Goal: Task Accomplishment & Management: Manage account settings

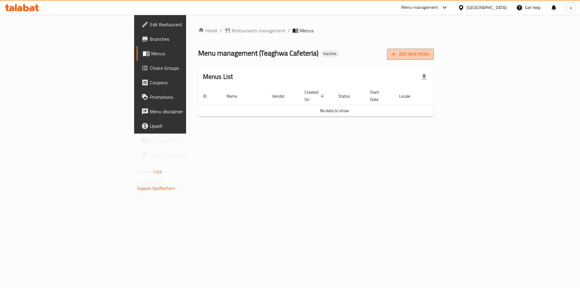
click at [429, 57] on span "Add New Menu" at bounding box center [410, 54] width 37 height 8
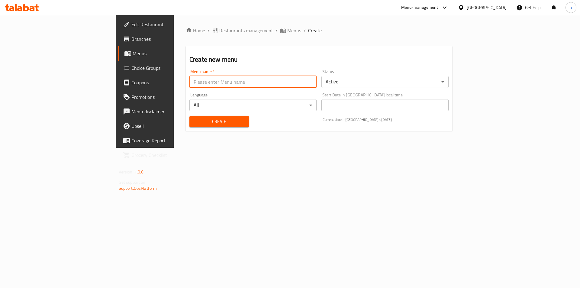
click at [247, 87] on input "text" at bounding box center [253, 82] width 127 height 12
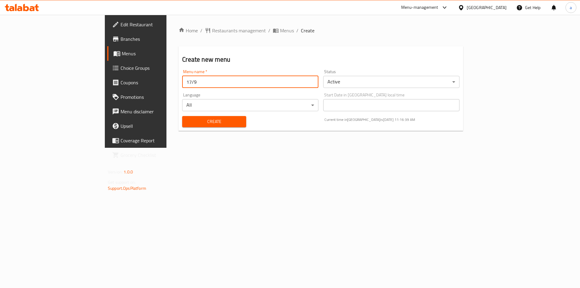
type input "17/9"
click at [182, 117] on button "Create" at bounding box center [214, 121] width 64 height 11
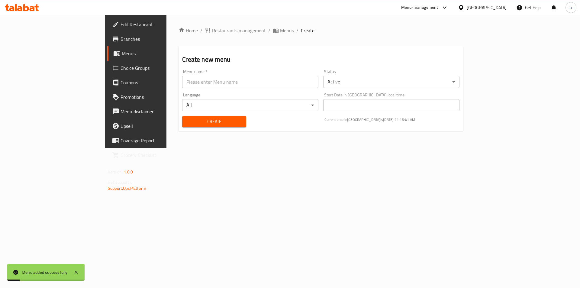
click at [216, 25] on div "Home / Restaurants management / Menus / Create Create new menu Menu name   * Me…" at bounding box center [321, 81] width 309 height 133
click at [280, 28] on span "Menus" at bounding box center [287, 30] width 14 height 7
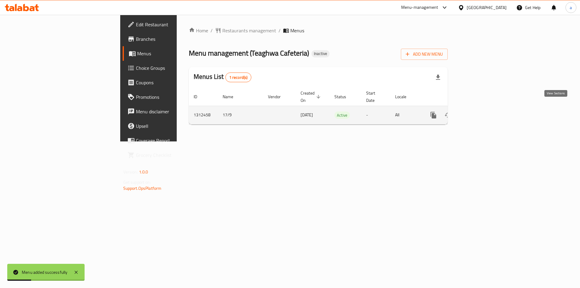
click at [481, 112] on icon "enhanced table" at bounding box center [477, 115] width 7 height 7
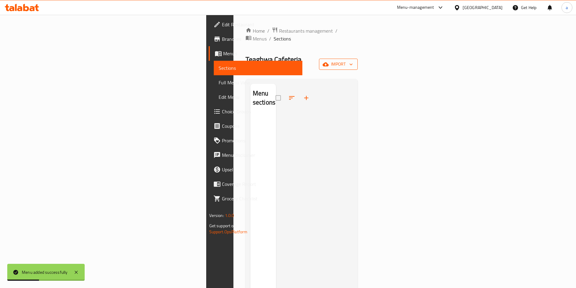
click at [353, 60] on span "import" at bounding box center [338, 64] width 29 height 8
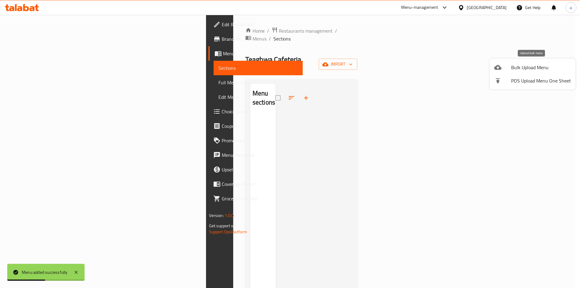
click at [539, 64] on span "Bulk Upload Menu" at bounding box center [542, 67] width 60 height 7
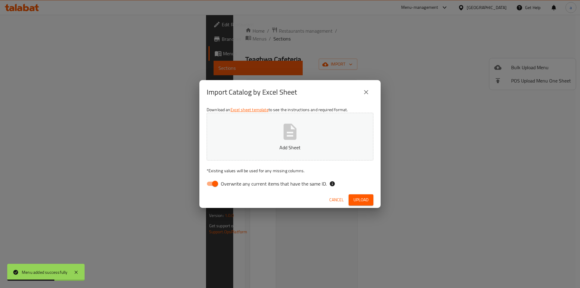
click at [215, 183] on input "Overwrite any current items that have the same ID." at bounding box center [215, 183] width 34 height 11
checkbox input "false"
click at [282, 136] on icon "button" at bounding box center [290, 131] width 19 height 19
click at [362, 204] on button "Upload" at bounding box center [361, 199] width 25 height 11
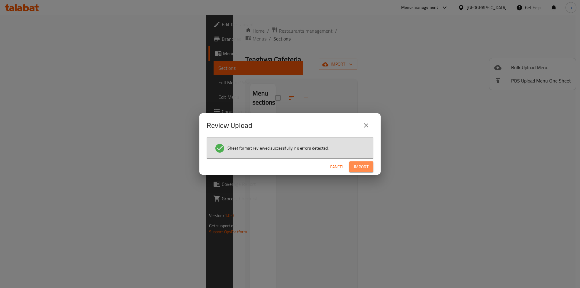
click at [367, 168] on span "Import" at bounding box center [361, 167] width 15 height 8
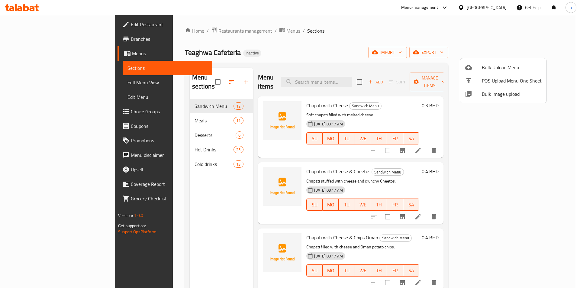
drag, startPoint x: 45, startPoint y: 29, endPoint x: 49, endPoint y: 27, distance: 4.2
click at [45, 29] on div at bounding box center [290, 144] width 580 height 288
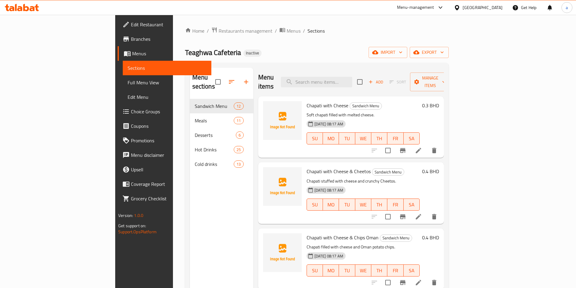
click at [131, 35] on span "Branches" at bounding box center [169, 38] width 76 height 7
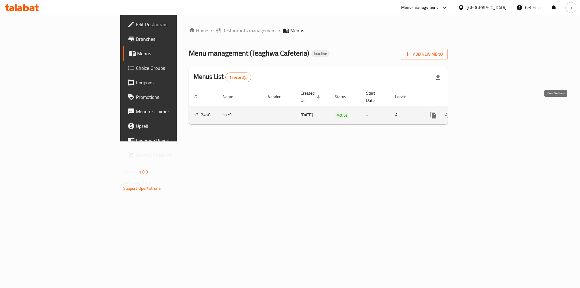
click at [481, 112] on icon "enhanced table" at bounding box center [477, 115] width 7 height 7
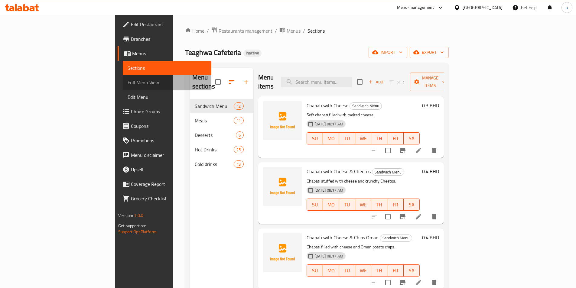
click at [128, 83] on span "Full Menu View" at bounding box center [167, 82] width 79 height 7
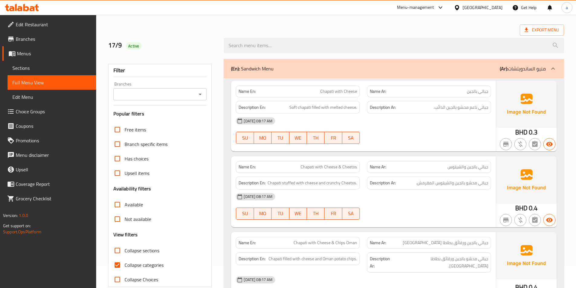
scroll to position [60, 0]
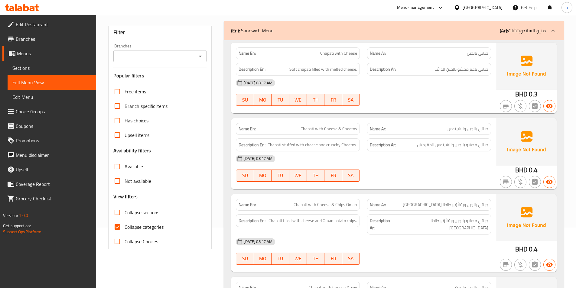
click at [120, 226] on input "Collapse categories" at bounding box center [117, 227] width 15 height 15
checkbox input "false"
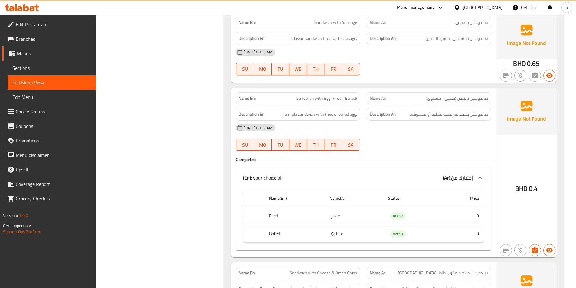
scroll to position [514, 0]
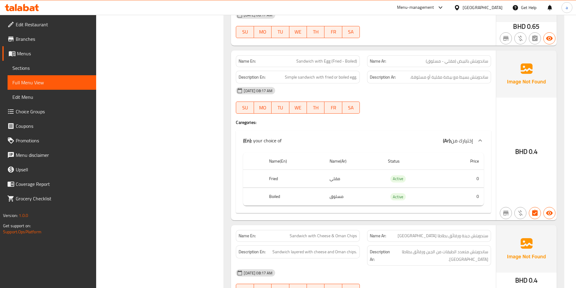
click at [341, 58] on span "Sandwich with Egg (Fried - Boiled)" at bounding box center [326, 61] width 61 height 6
copy span "Sandwich with Egg (Fried - Boiled)"
click at [317, 58] on span "Sandwich with Egg (Fried - Boiled)" at bounding box center [326, 61] width 61 height 6
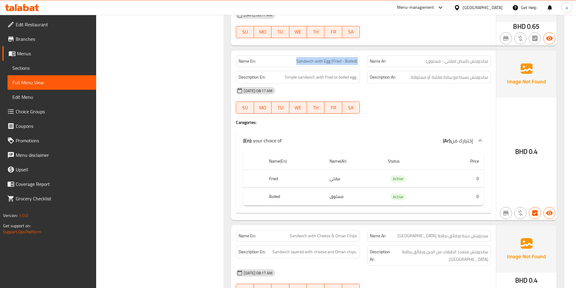
click at [317, 58] on span "Sandwich with Egg (Fried - Boiled)" at bounding box center [326, 61] width 61 height 6
click at [323, 58] on span "Sandwich with Egg (Fried - Boiled)" at bounding box center [326, 61] width 61 height 6
click at [325, 58] on span "Sandwich with Egg (Fried - Boiled)" at bounding box center [326, 61] width 61 height 6
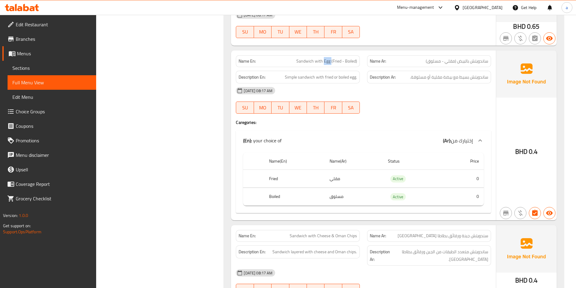
click at [325, 58] on span "Sandwich with Egg (Fried - Boiled)" at bounding box center [326, 61] width 61 height 6
copy span "Sandwich with Egg (Fried - Boiled)"
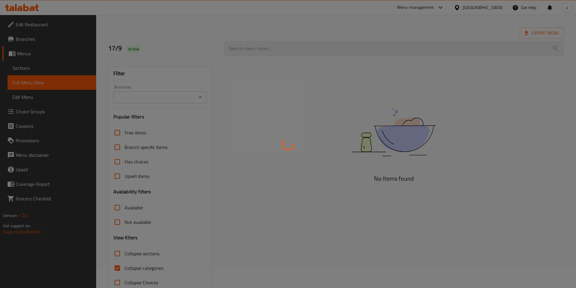
scroll to position [30, 0]
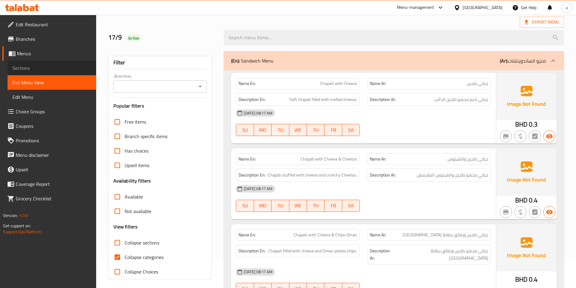
click at [39, 71] on span "Sections" at bounding box center [51, 67] width 79 height 7
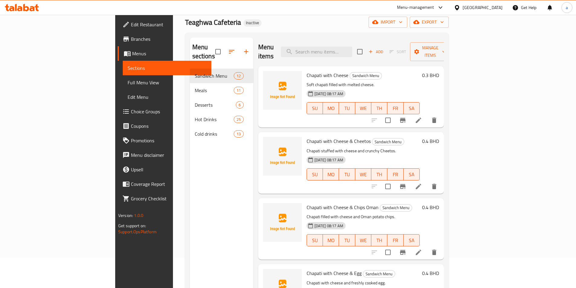
click at [397, 22] on div "Teaghwa Cafeteria Inactive import export" at bounding box center [317, 22] width 264 height 11
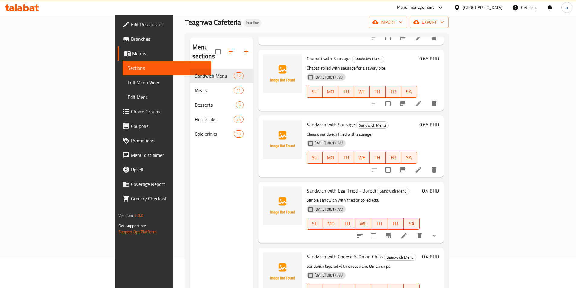
click at [408, 232] on icon at bounding box center [403, 235] width 7 height 7
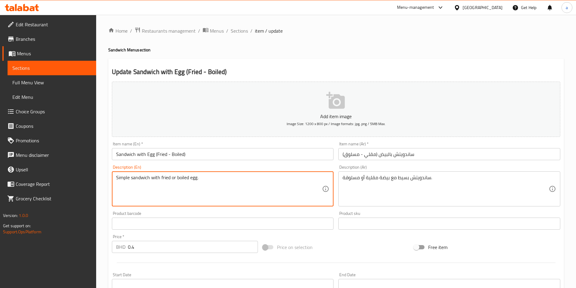
click at [206, 183] on textarea "Simple sandwich with fried or boiled egg." at bounding box center [219, 189] width 206 height 29
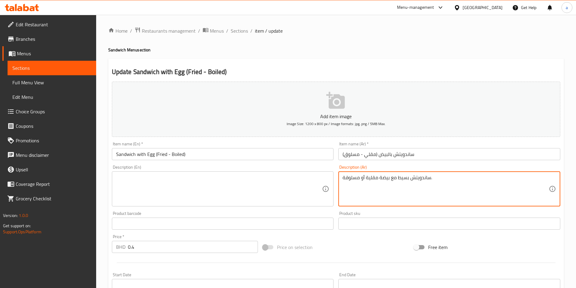
click at [424, 183] on textarea "ساندويتش بسيط مع بيضة مقلية أو مسلوقة." at bounding box center [446, 189] width 206 height 29
click at [345, 213] on div "Product sku Product sku" at bounding box center [449, 220] width 222 height 18
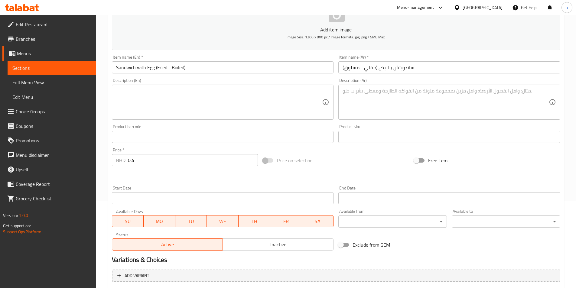
scroll to position [149, 0]
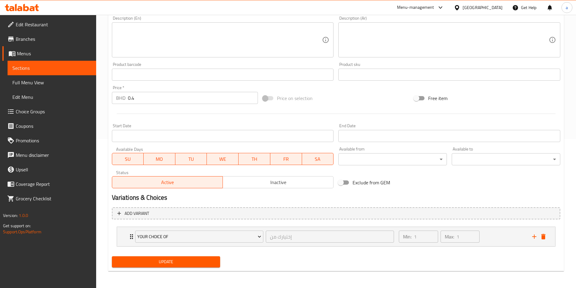
click at [198, 264] on span "Update" at bounding box center [166, 262] width 99 height 8
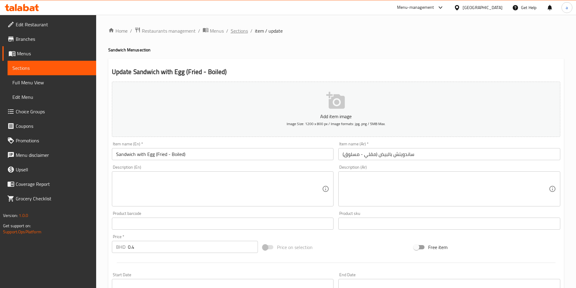
click at [241, 29] on span "Sections" at bounding box center [239, 30] width 17 height 7
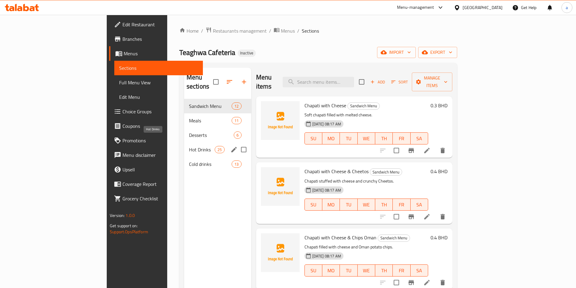
click at [189, 146] on span "Hot Drinks" at bounding box center [202, 149] width 26 height 7
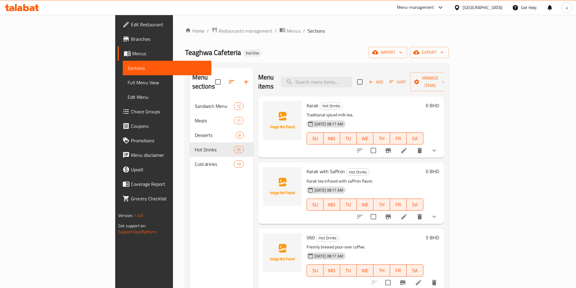
click at [449, 39] on div "Home / Restaurants management / Menus / Sections Teaghwa Cafeteria Inactive imp…" at bounding box center [317, 194] width 264 height 334
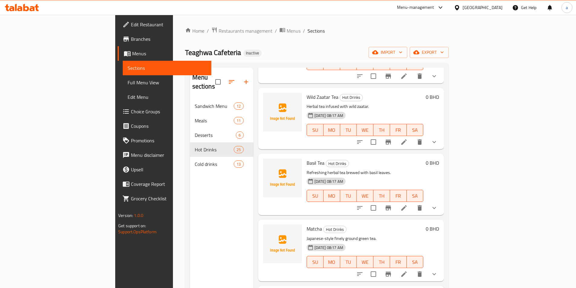
scroll to position [927, 0]
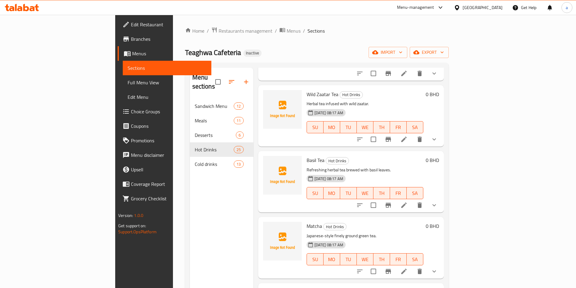
click at [407, 203] on icon at bounding box center [403, 205] width 5 height 5
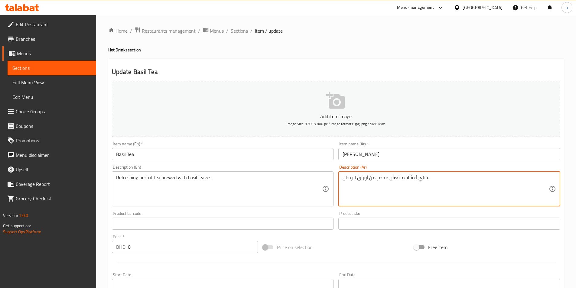
click at [385, 179] on textarea "شاي أعشاب منعش محضر من أوراق الريحان." at bounding box center [446, 189] width 206 height 29
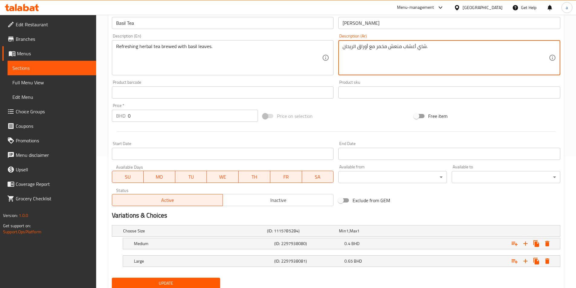
scroll to position [153, 0]
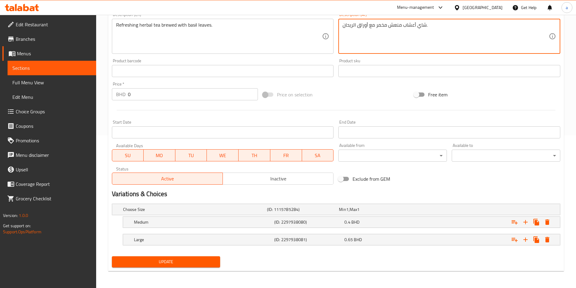
type textarea "شاي أعشاب منعش مخمر مع أوراق الريحان."
click at [215, 262] on span "Update" at bounding box center [166, 262] width 99 height 8
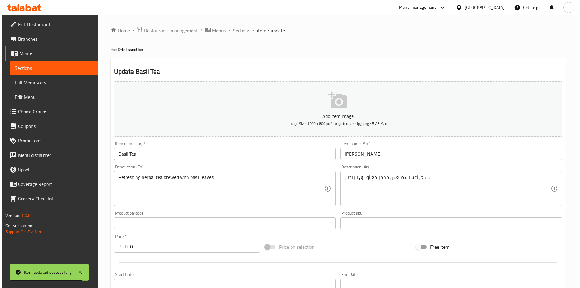
scroll to position [0, 0]
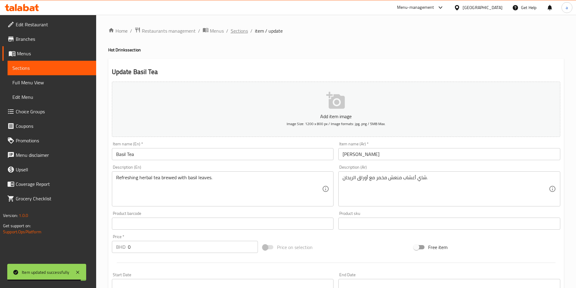
click at [235, 30] on span "Sections" at bounding box center [239, 30] width 17 height 7
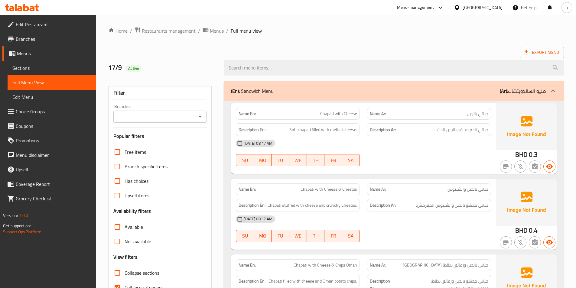
scroll to position [91, 0]
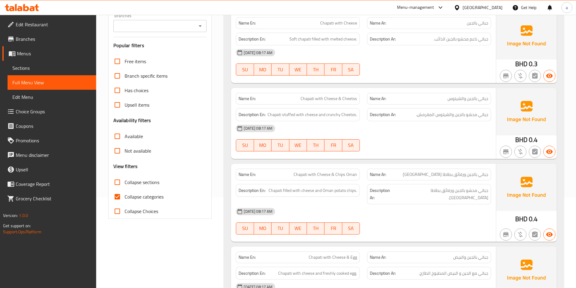
click at [117, 199] on input "Collapse categories" at bounding box center [117, 197] width 15 height 15
checkbox input "false"
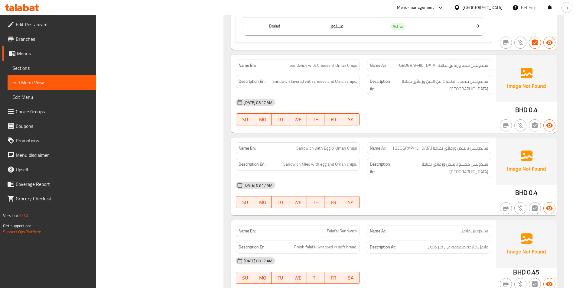
scroll to position [695, 0]
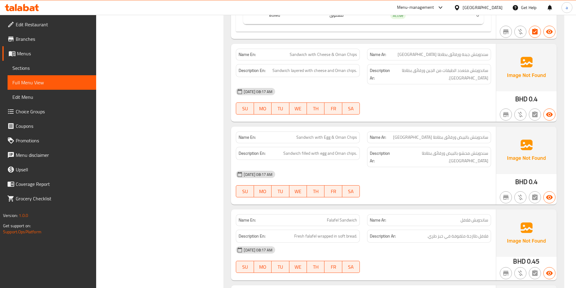
click at [430, 111] on div at bounding box center [428, 114] width 131 height 7
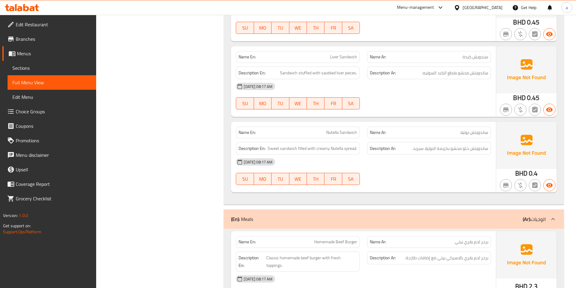
scroll to position [937, 0]
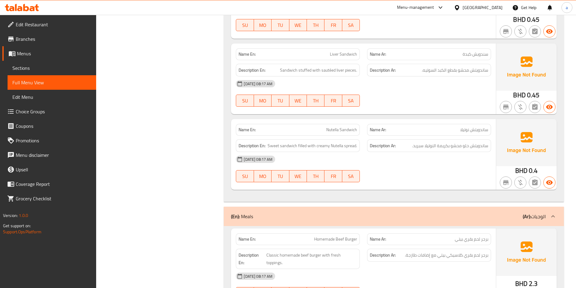
click at [439, 152] on div "[DATE] 08:17 AM" at bounding box center [363, 159] width 262 height 15
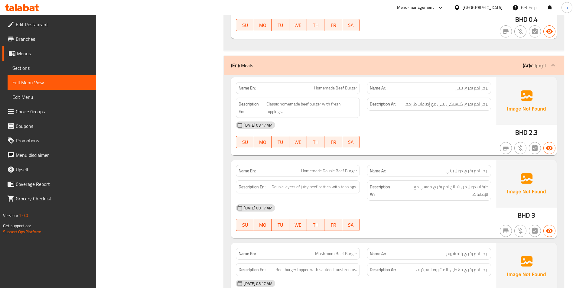
scroll to position [1119, 0]
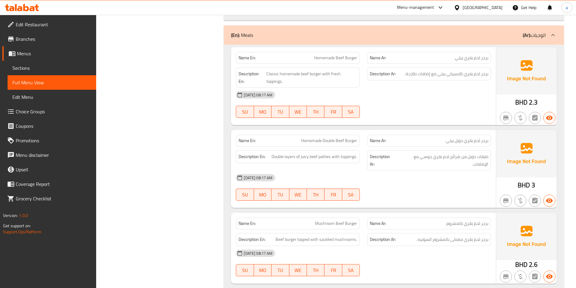
click at [417, 97] on div "17-09-2025 08:17 AM SU MO TU WE TH FR SA" at bounding box center [363, 105] width 262 height 34
click at [437, 89] on div "17-09-2025 08:17 AM SU MO TU WE TH FR SA" at bounding box center [363, 105] width 262 height 34
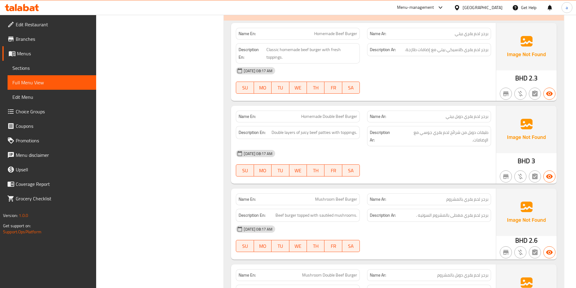
scroll to position [1209, 0]
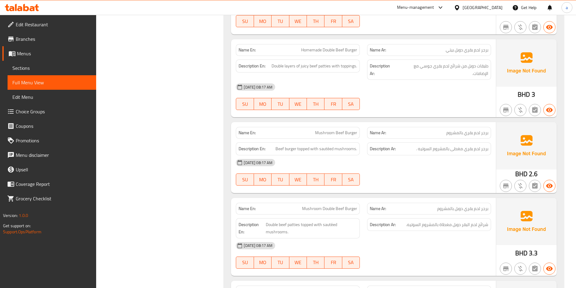
click at [396, 182] on div at bounding box center [428, 185] width 131 height 7
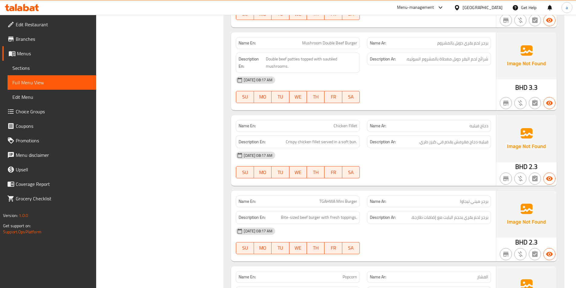
scroll to position [1361, 0]
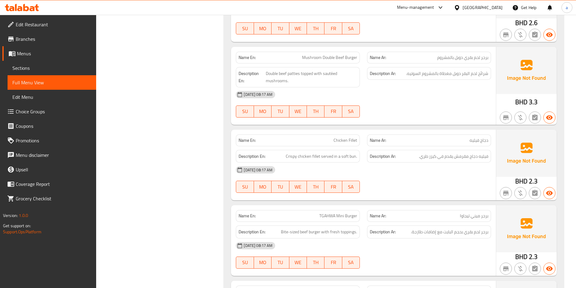
click at [397, 89] on div "17-09-2025 08:17 AM SU MO TU WE TH FR SA" at bounding box center [363, 104] width 262 height 34
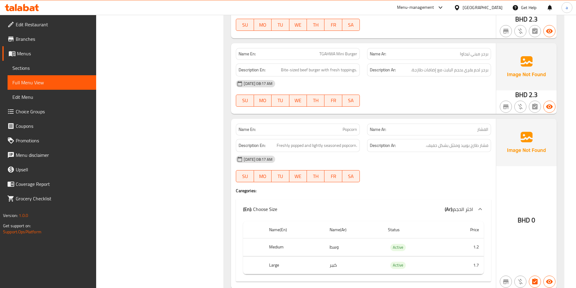
scroll to position [1512, 0]
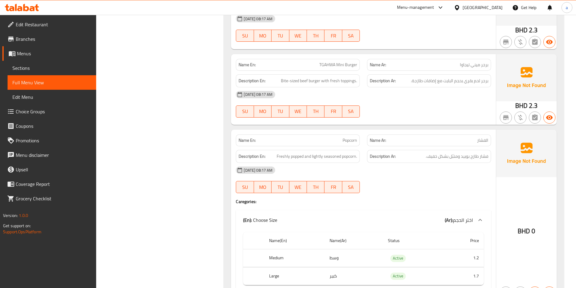
click at [448, 167] on div "17-09-2025 08:17 AM SU MO TU WE TH FR SA" at bounding box center [363, 180] width 262 height 34
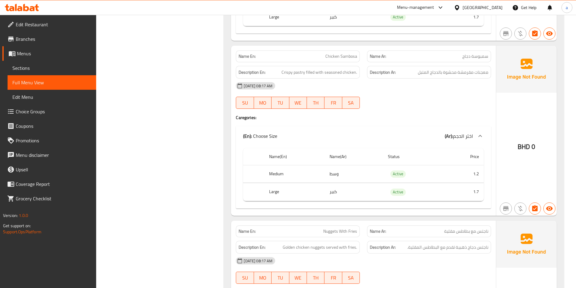
scroll to position [1935, 0]
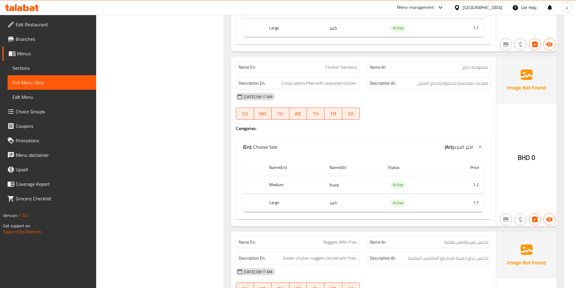
click at [417, 116] on div at bounding box center [428, 119] width 131 height 7
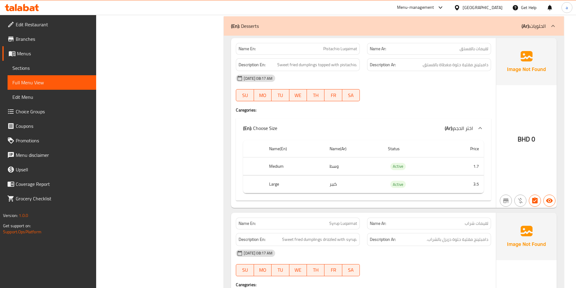
scroll to position [2509, 0]
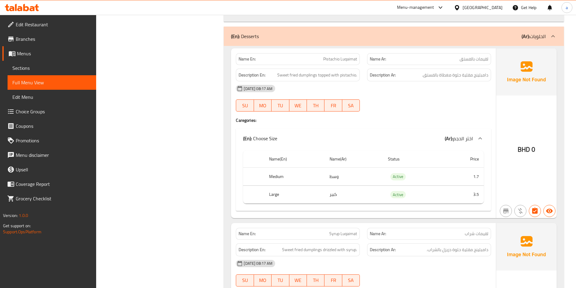
click at [412, 110] on div "Name En: Pistachio Luqaimat Name Ar: لقيمات بالفستق Description En: Sweet fried…" at bounding box center [363, 133] width 265 height 170
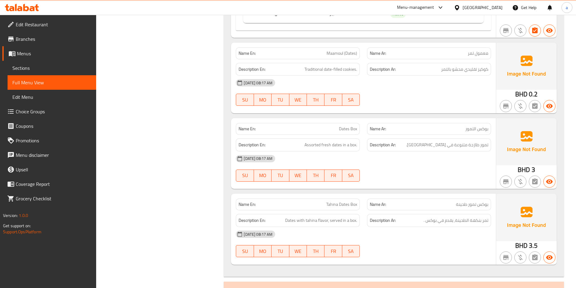
scroll to position [3054, 0]
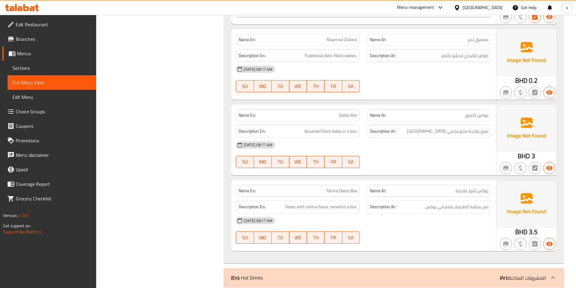
click at [379, 64] on div "17-09-2025 08:17 AM SU MO TU WE TH FR SA" at bounding box center [363, 79] width 262 height 34
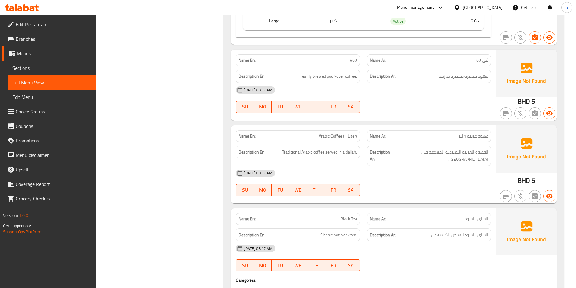
scroll to position [3658, 0]
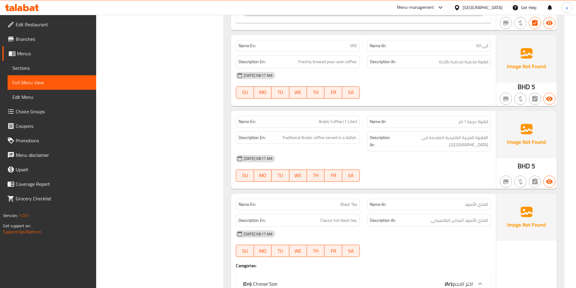
click at [465, 151] on div "[DATE] 08:17 AM" at bounding box center [363, 158] width 262 height 15
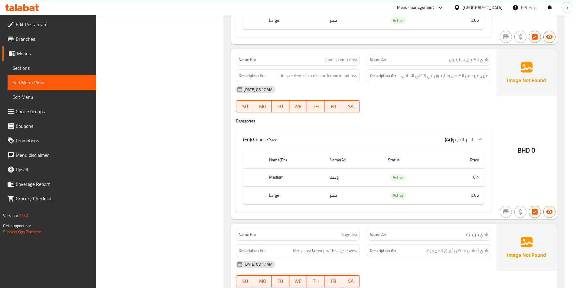
scroll to position [4928, 0]
click at [347, 72] on span "Unique blend of cumin and lemon in hot tea." at bounding box center [318, 76] width 78 height 8
copy span "hot"
click at [382, 95] on div "Name En: Cumin Lemon Tea Name Ar: شاي الكمون والليمون Description En: Unique bl…" at bounding box center [363, 134] width 265 height 170
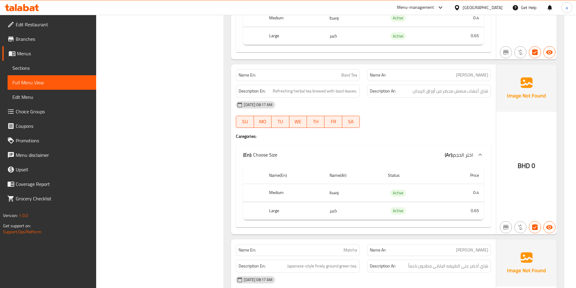
scroll to position [5623, 0]
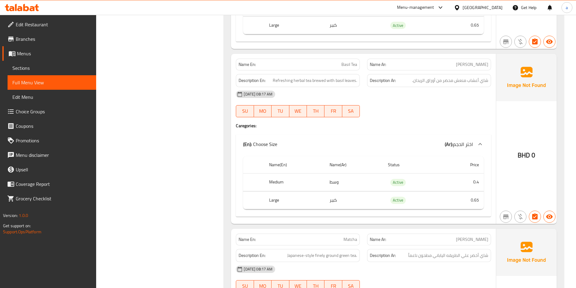
click at [347, 61] on span "Basil Tea" at bounding box center [349, 64] width 16 height 6
copy span "Basil Tea"
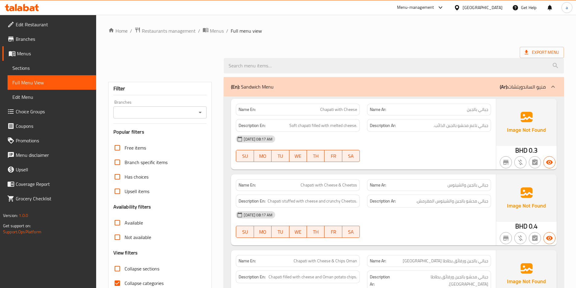
scroll to position [29, 0]
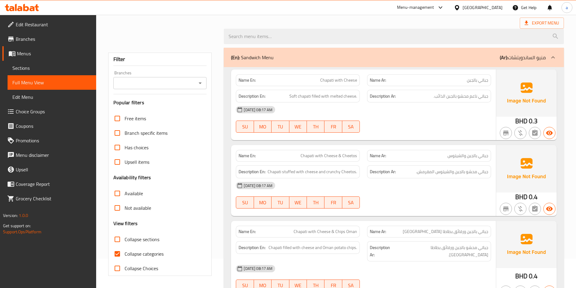
click at [120, 256] on input "Collapse categories" at bounding box center [117, 254] width 15 height 15
checkbox input "false"
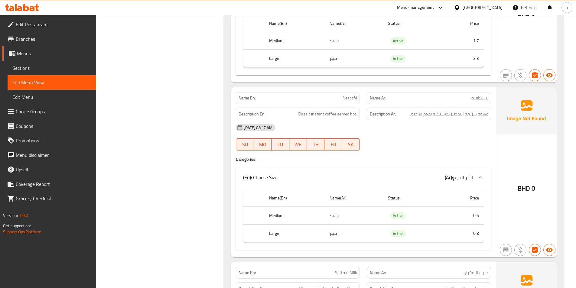
scroll to position [6650, 0]
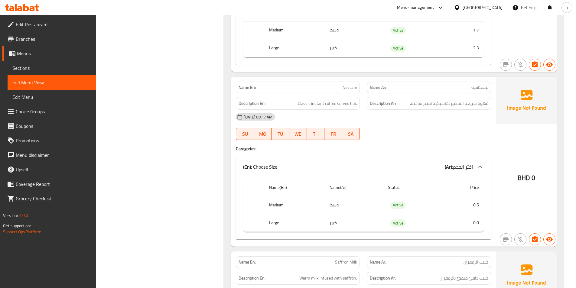
click at [435, 146] on h4 "Caregories:" at bounding box center [363, 149] width 255 height 6
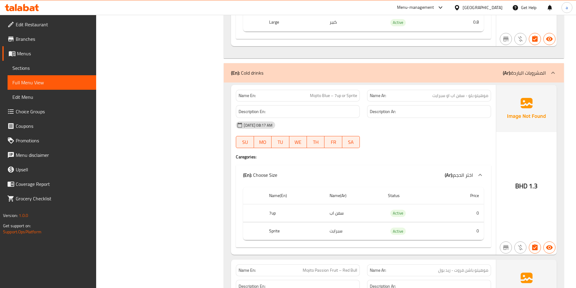
scroll to position [7406, 0]
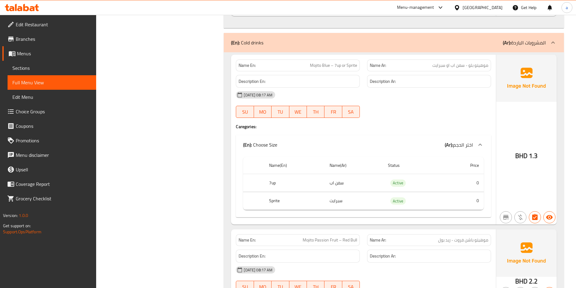
click at [399, 100] on div "Name En: Mojito Blue – 7up or Sprite Name Ar: [PERSON_NAME] - سفن اب او سبرايت …" at bounding box center [363, 140] width 265 height 170
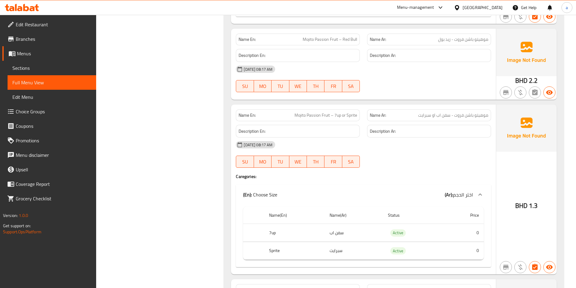
scroll to position [7645, 0]
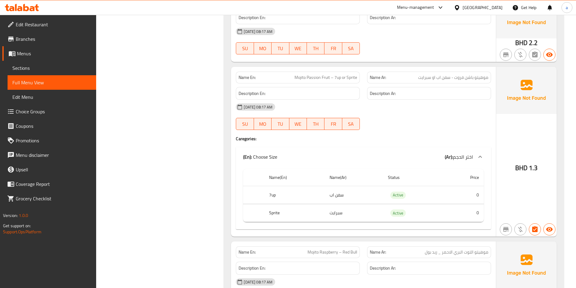
click at [410, 103] on div "[DATE] 08:17 AM SU MO TU WE TH FR SA" at bounding box center [363, 117] width 262 height 34
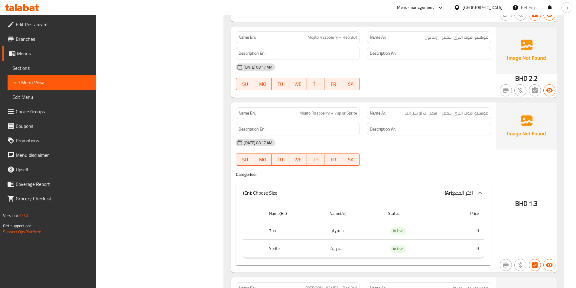
scroll to position [7857, 0]
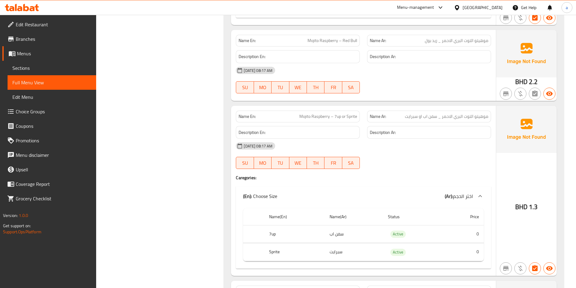
click at [324, 113] on span "Mojito Raspberry – 7up or Sprite" at bounding box center [328, 116] width 58 height 6
click at [325, 113] on span "Mojito Raspberry – 7up or Sprite" at bounding box center [328, 116] width 58 height 6
copy span "Mojito Raspberry – 7up or Sprite"
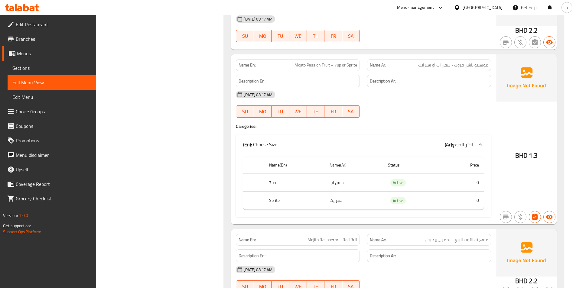
scroll to position [7645, 0]
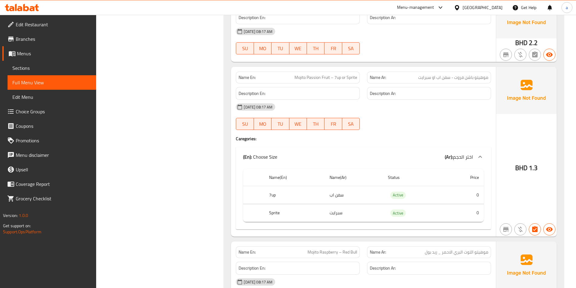
click at [320, 74] on span "Mojito Passion Fruit – 7up or Sprite" at bounding box center [325, 77] width 63 height 6
copy span "Mojito Passion Fruit – 7up or Sprite"
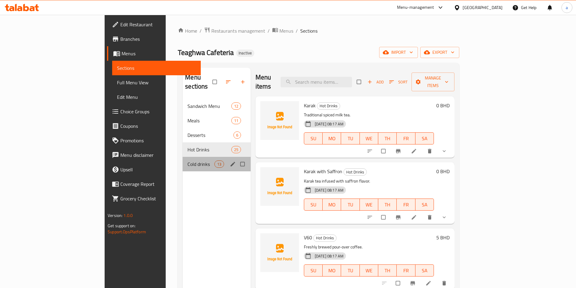
click at [183, 159] on div "Cold drinks 13" at bounding box center [217, 164] width 68 height 15
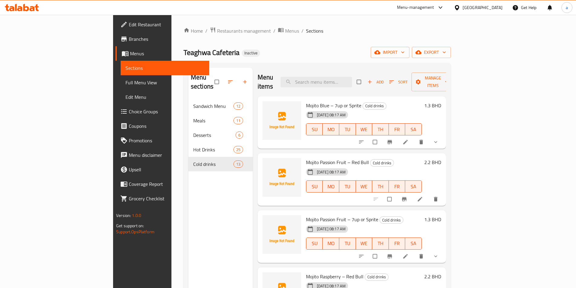
click at [366, 54] on div "Teaghwa Cafeteria Inactive import export" at bounding box center [317, 52] width 267 height 11
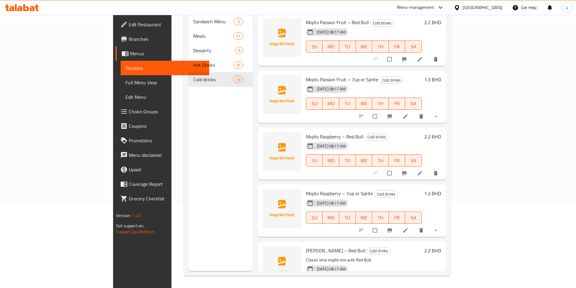
scroll to position [60, 0]
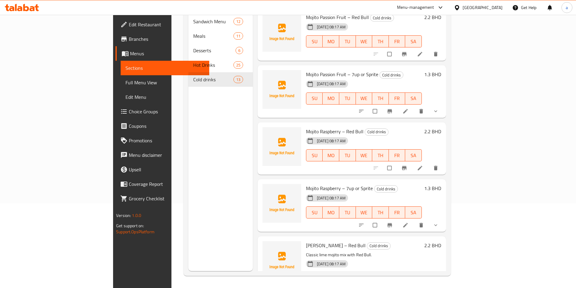
click at [408, 222] on icon at bounding box center [405, 225] width 6 height 6
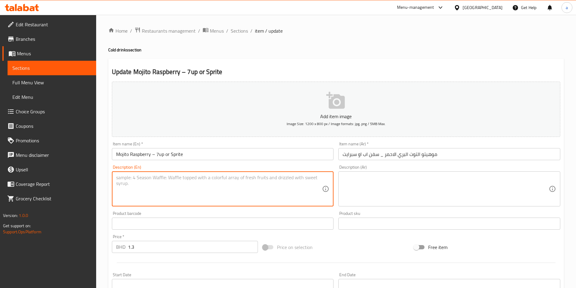
click at [175, 184] on textarea at bounding box center [219, 189] width 206 height 29
paste textarea "Raspberry mojito mix with soda."
type textarea "Raspberry mojito mix with soda."
click at [413, 186] on textarea at bounding box center [446, 189] width 206 height 29
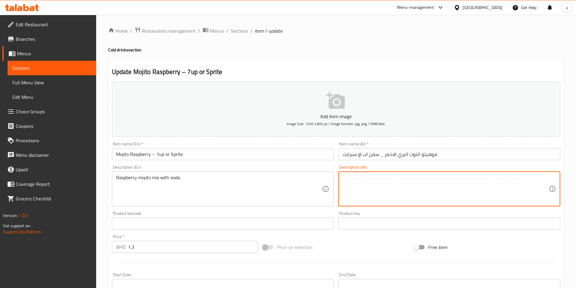
paste textarea "مزيج موخيتو التوت مع الصودا."
click at [398, 179] on textarea "مزيج موخيتو التوت مع الصودا." at bounding box center [446, 189] width 206 height 29
click at [380, 179] on textarea "ميكس موخيتو التوت مع الصودا." at bounding box center [446, 189] width 206 height 29
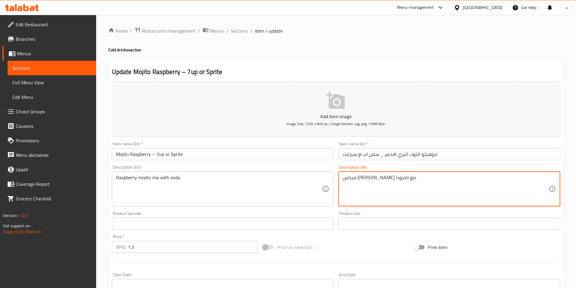
click at [365, 179] on textarea "ميكس موهيتو التوت مع الصودا." at bounding box center [446, 189] width 206 height 29
type textarea "ميكس موهيتو التوت البري الاحمر مع الصودا."
click at [316, 213] on div "Product barcode Product barcode" at bounding box center [223, 220] width 222 height 18
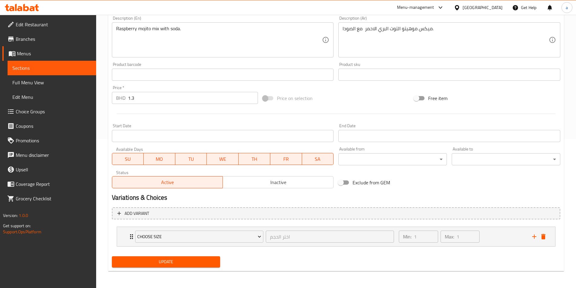
click at [212, 259] on span "Update" at bounding box center [166, 262] width 99 height 8
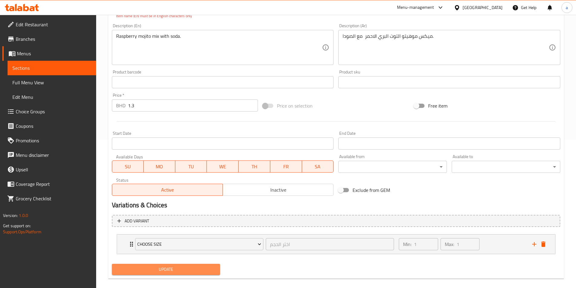
click at [201, 271] on span "Update" at bounding box center [166, 270] width 99 height 8
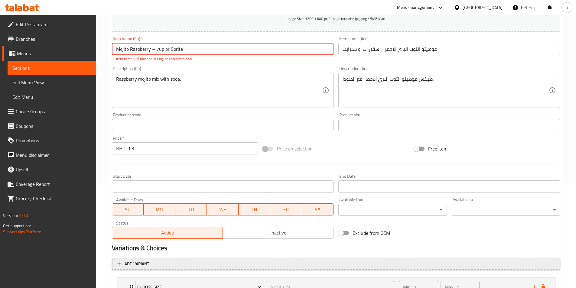
scroll to position [0, 0]
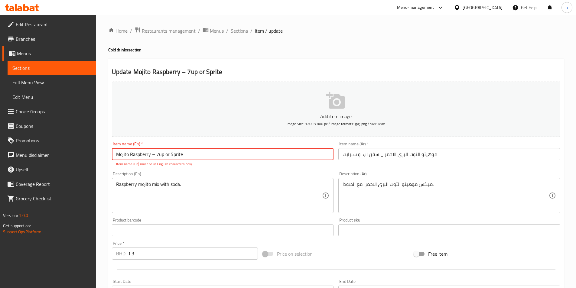
click at [202, 152] on input "Mojito Raspberry – 7up or Sprite" at bounding box center [223, 154] width 222 height 12
drag, startPoint x: 186, startPoint y: 153, endPoint x: 108, endPoint y: 155, distance: 77.7
click at [108, 155] on div "Update Mojito Raspberry – 7up or Sprite Add item image Image Size: 1200 x 800 p…" at bounding box center [336, 243] width 456 height 369
click at [145, 170] on div "Description (En) Raspberry mojito mix with soda. Description (En)" at bounding box center [222, 192] width 227 height 46
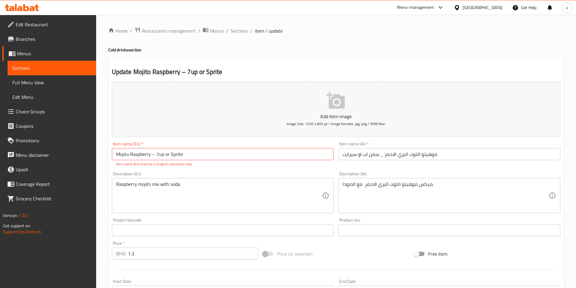
click at [210, 167] on p "Item name (En) must be in English characters only" at bounding box center [222, 163] width 213 height 5
click at [193, 154] on input "Mojito Raspberry – 7up or Sprite" at bounding box center [223, 154] width 222 height 12
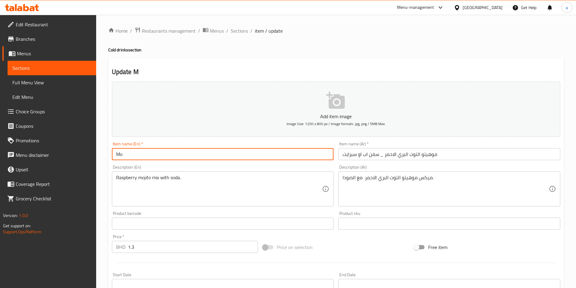
type input "M"
click at [142, 154] on input "Mojito Rasepberry" at bounding box center [223, 154] width 222 height 12
type input "Mojito Raspberry - 7up or sprite"
click at [191, 164] on div "Description (En) Raspberry mojito mix with soda. Description (En)" at bounding box center [222, 186] width 227 height 46
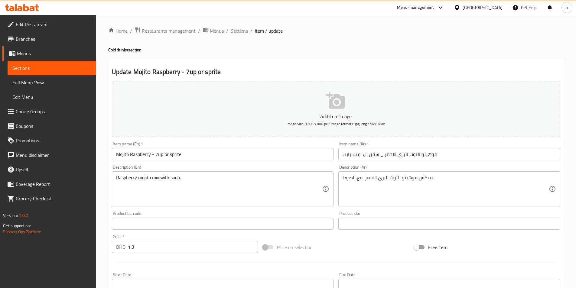
scroll to position [149, 0]
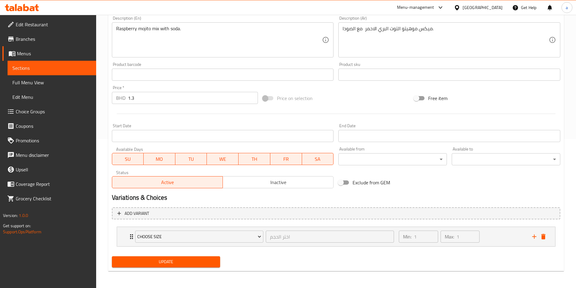
click at [205, 268] on div "Update" at bounding box center [165, 262] width 113 height 16
click at [206, 266] on button "Update" at bounding box center [166, 261] width 109 height 11
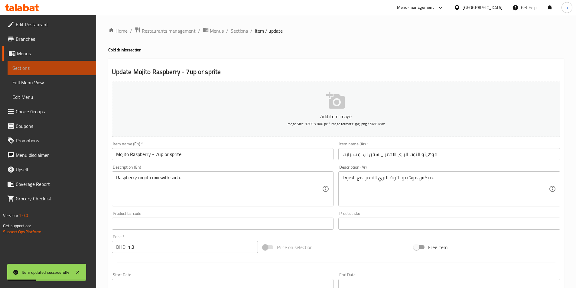
click at [88, 64] on link "Sections" at bounding box center [52, 68] width 89 height 15
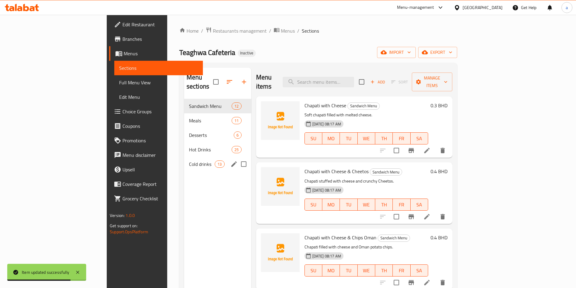
click at [189, 161] on span "Cold drinks" at bounding box center [202, 164] width 26 height 7
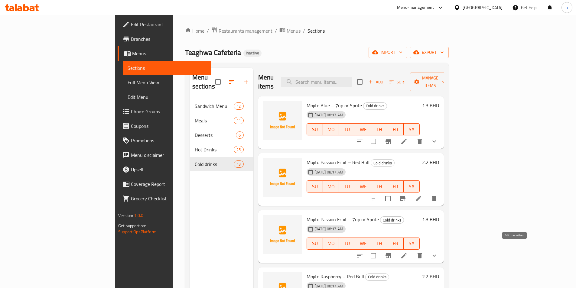
click at [408, 252] on icon at bounding box center [403, 255] width 7 height 7
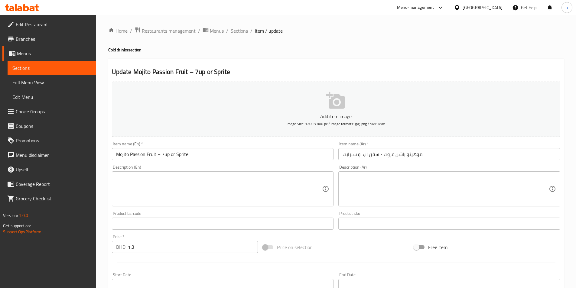
click at [164, 182] on textarea at bounding box center [219, 189] width 206 height 29
paste textarea "Passion fruit mojito mix with soda."
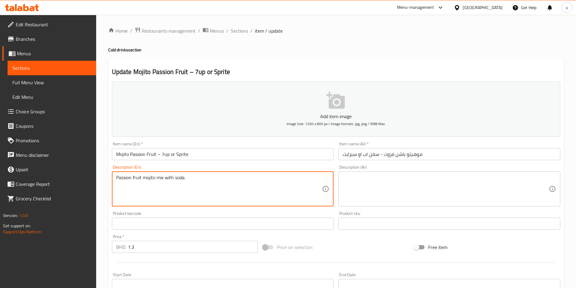
type textarea "Passion fruit mojito mix with soda."
click at [423, 183] on textarea at bounding box center [446, 189] width 206 height 29
paste textarea "مزيج موخيتو فاكهة العاطفة مع الصودا."
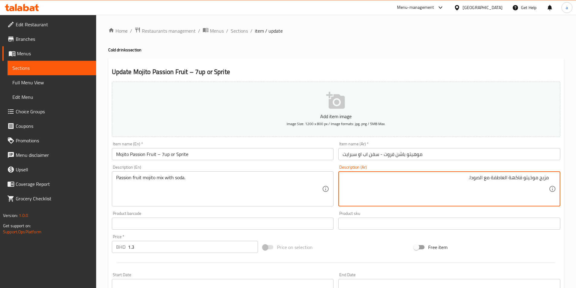
drag, startPoint x: 523, startPoint y: 179, endPoint x: 553, endPoint y: 178, distance: 30.3
click at [553, 178] on div "مزيج موخيتو فاكهة العاطفة مع الصودا. Description (Ar)" at bounding box center [449, 188] width 222 height 35
type textarea "ميكس موهيتو باشن فروت مع الصودا."
click at [394, 216] on div "Product sku Product sku" at bounding box center [449, 220] width 222 height 18
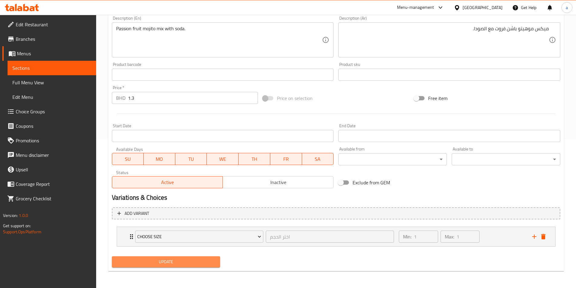
click at [186, 265] on span "Update" at bounding box center [166, 262] width 99 height 8
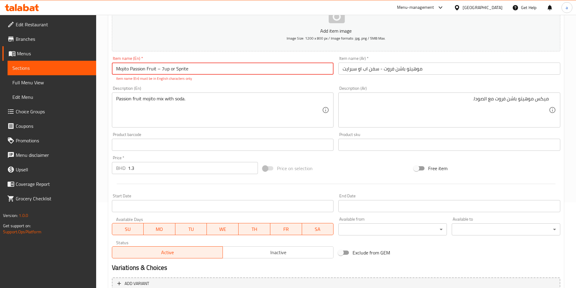
scroll to position [27, 0]
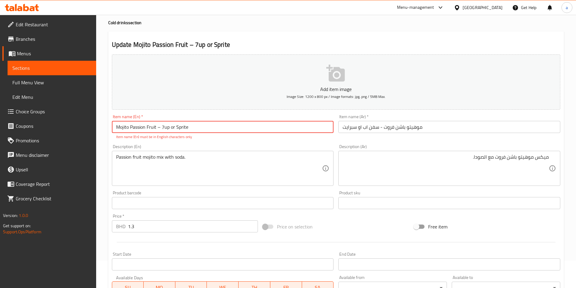
drag, startPoint x: 204, startPoint y: 130, endPoint x: 103, endPoint y: 134, distance: 101.7
click at [103, 134] on div "Home / Restaurants management / Menus / Sections / item / update Cold drinks se…" at bounding box center [336, 202] width 480 height 429
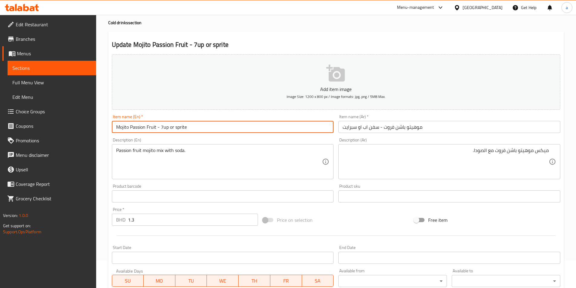
type input "Mojito Passion Fruit - 7up or sprite"
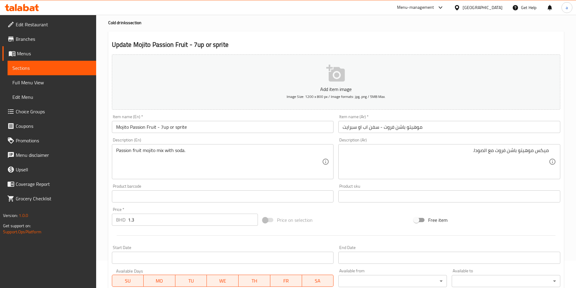
click at [110, 135] on div "Item name (En)   * Mojito Passion Fruit - 7up or sprite Item name (En) *" at bounding box center [222, 123] width 227 height 23
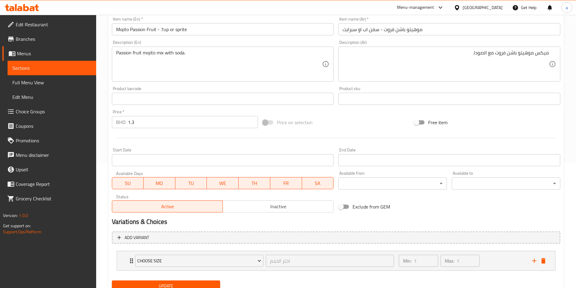
scroll to position [148, 0]
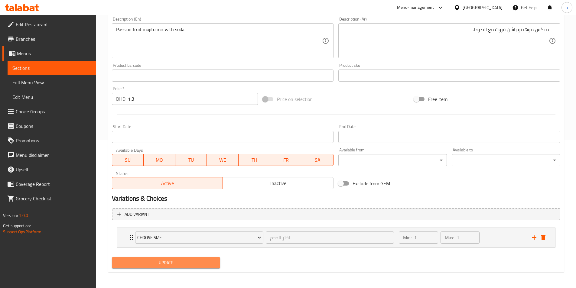
click at [171, 262] on span "Update" at bounding box center [166, 263] width 99 height 8
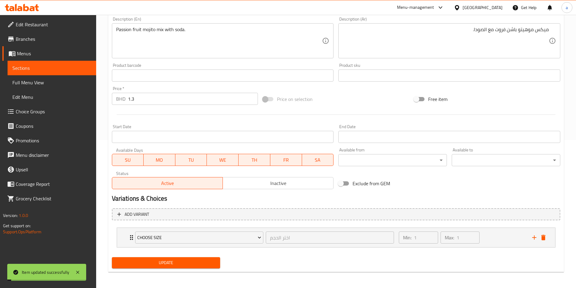
scroll to position [0, 0]
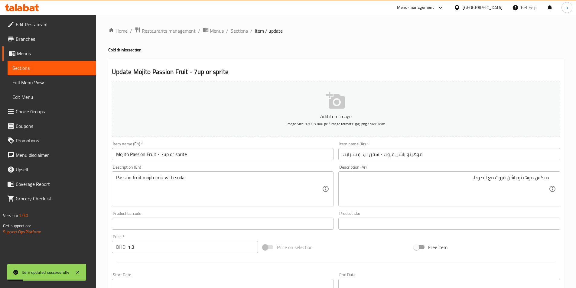
click at [233, 31] on span "Sections" at bounding box center [239, 30] width 17 height 7
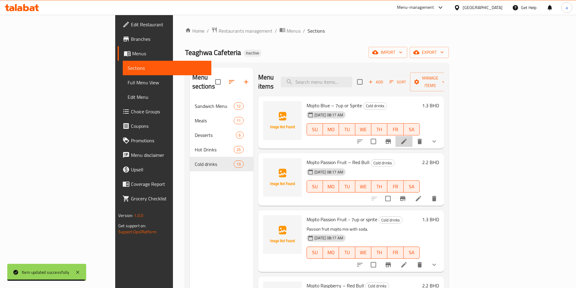
click at [412, 136] on li at bounding box center [403, 141] width 17 height 11
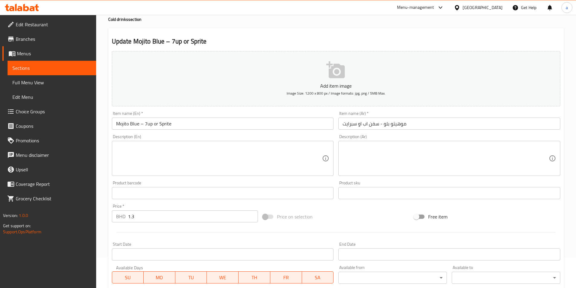
scroll to position [30, 0]
click at [169, 158] on textarea at bounding box center [219, 159] width 206 height 29
paste textarea "Blue mojito mix with soda."
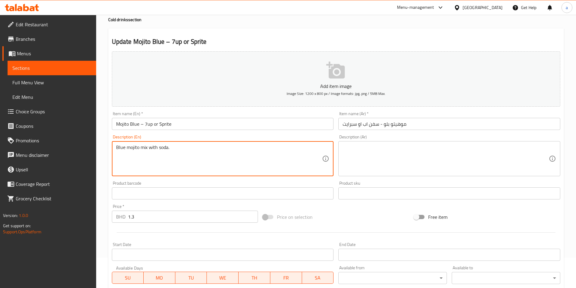
type textarea "Blue mojito mix with soda."
click at [384, 151] on textarea at bounding box center [446, 159] width 206 height 29
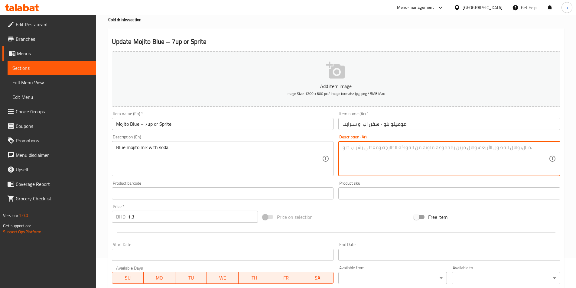
click at [454, 145] on textarea at bounding box center [446, 159] width 206 height 29
paste textarea "مزيج الموهيتو الأزرق مع الصودا."
click at [545, 149] on textarea "مزيج الموهيتو الأزرق مع الصودا." at bounding box center [446, 159] width 206 height 29
click at [510, 148] on textarea "ميكس الموهيتو الأزرق مع الصودا." at bounding box center [446, 159] width 206 height 29
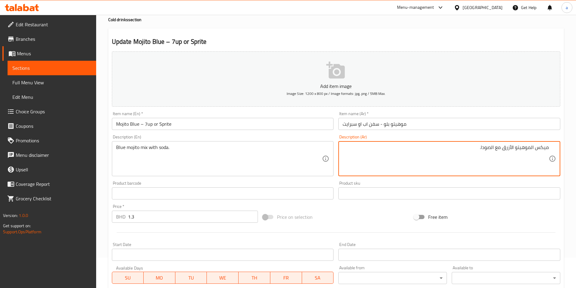
click at [510, 148] on textarea "ميكس الموهيتو الأزرق مع الصودا." at bounding box center [446, 159] width 206 height 29
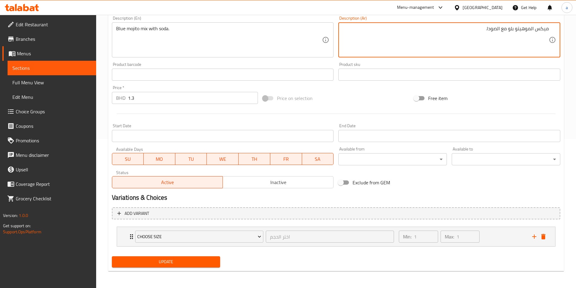
type textarea "ميكس الموهيتو بلو مع الصودا."
click at [205, 258] on button "Update" at bounding box center [166, 261] width 109 height 11
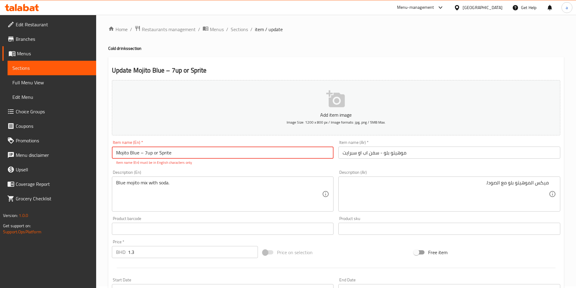
scroll to position [0, 0]
drag, startPoint x: 198, startPoint y: 157, endPoint x: 85, endPoint y: 152, distance: 113.5
click at [85, 152] on div "Edit Restaurant Branches Menus Sections Full Menu View Edit Menu Choice Groups …" at bounding box center [288, 229] width 576 height 429
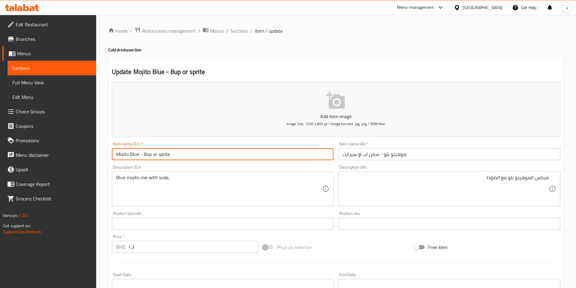
click at [145, 157] on input "Mojito Blue - 8up or sprite" at bounding box center [223, 154] width 222 height 12
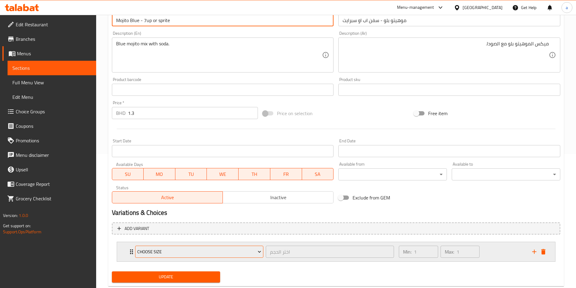
scroll to position [149, 0]
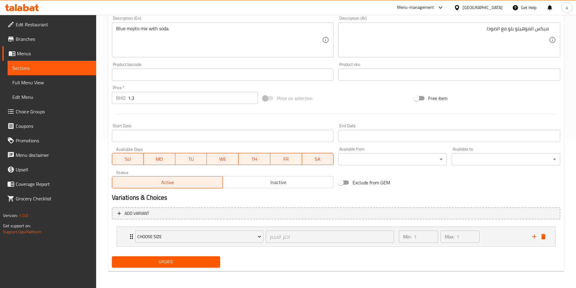
type input "Mojito Blue - 7up or sprite"
click at [190, 265] on span "Update" at bounding box center [166, 262] width 99 height 8
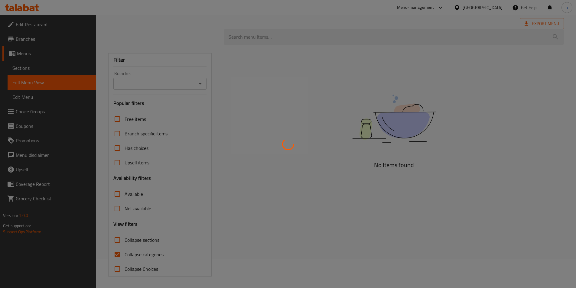
scroll to position [29, 0]
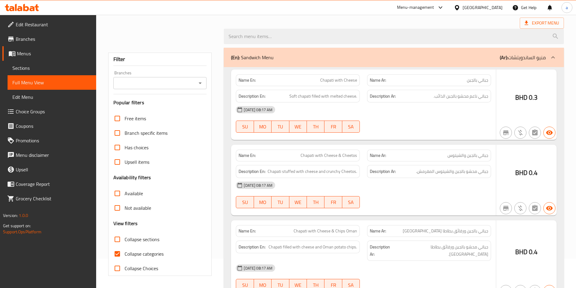
click at [116, 255] on div at bounding box center [288, 144] width 576 height 288
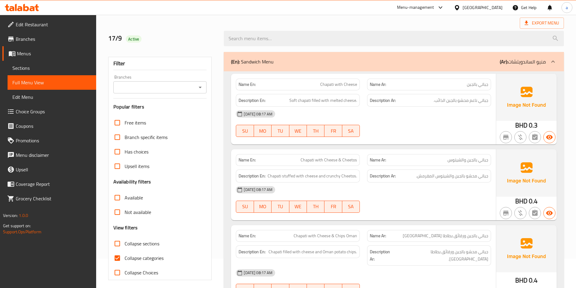
click at [117, 258] on input "Collapse categories" at bounding box center [117, 258] width 15 height 15
checkbox input "false"
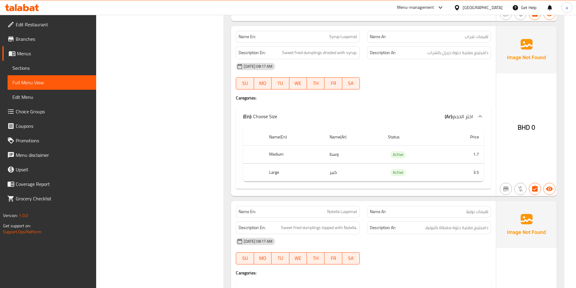
scroll to position [0, 0]
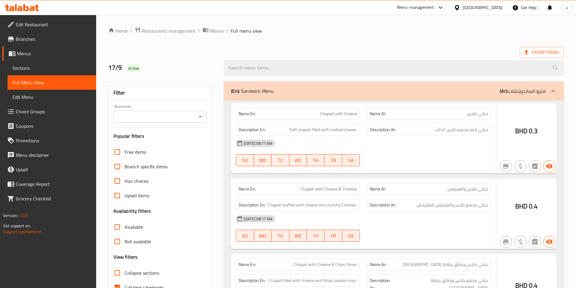
click at [112, 253] on div at bounding box center [288, 144] width 576 height 288
click at [115, 280] on input "Collapse categories" at bounding box center [117, 287] width 15 height 15
checkbox input "false"
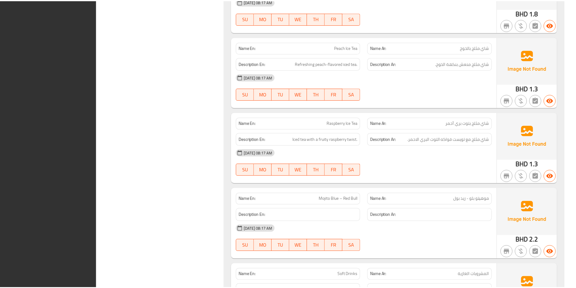
scroll to position [8537, 0]
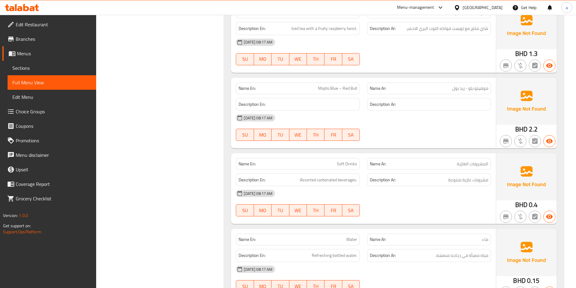
click at [55, 72] on link "Sections" at bounding box center [52, 68] width 89 height 15
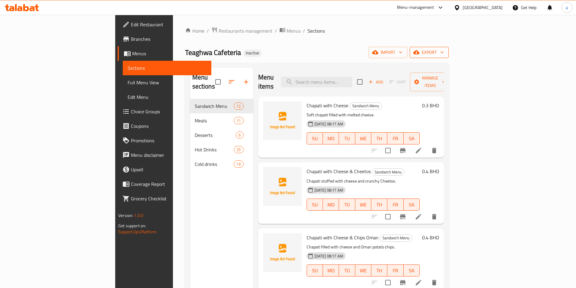
click at [444, 54] on span "export" at bounding box center [429, 53] width 29 height 8
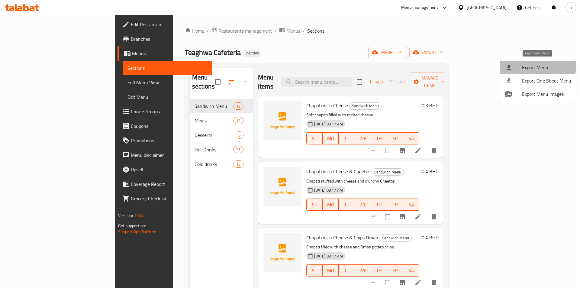
click at [529, 66] on span "Export Menu" at bounding box center [546, 67] width 49 height 7
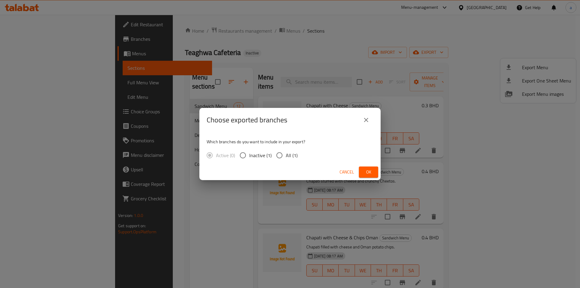
click at [285, 153] on input "All (1)" at bounding box center [279, 155] width 13 height 13
radio input "true"
click at [362, 175] on button "Ok" at bounding box center [368, 172] width 19 height 11
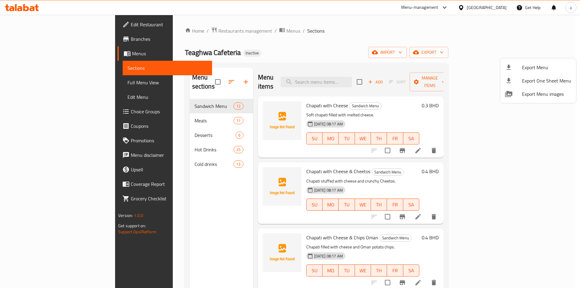
click at [350, 39] on div at bounding box center [290, 144] width 580 height 288
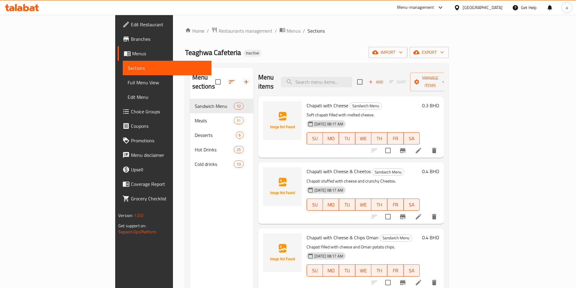
click at [493, 13] on div "[GEOGRAPHIC_DATA]" at bounding box center [478, 7] width 58 height 15
click at [496, 10] on div "[GEOGRAPHIC_DATA]" at bounding box center [483, 7] width 40 height 7
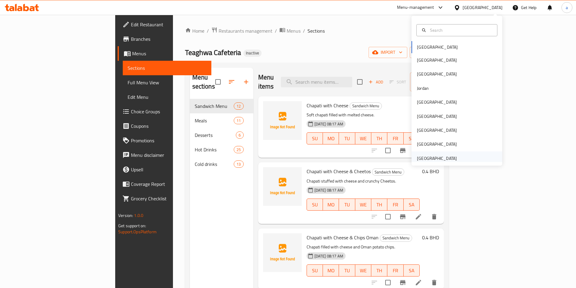
click at [434, 158] on div "[GEOGRAPHIC_DATA]" at bounding box center [437, 158] width 40 height 7
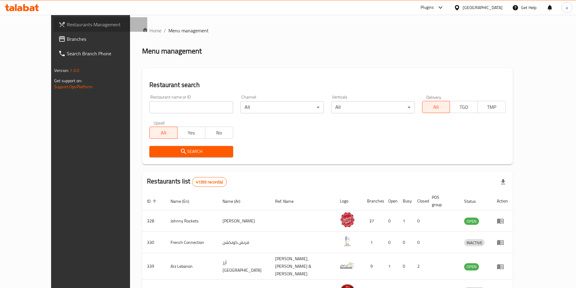
click at [67, 28] on span "Restaurants Management" at bounding box center [105, 24] width 76 height 7
